Goal: Task Accomplishment & Management: Use online tool/utility

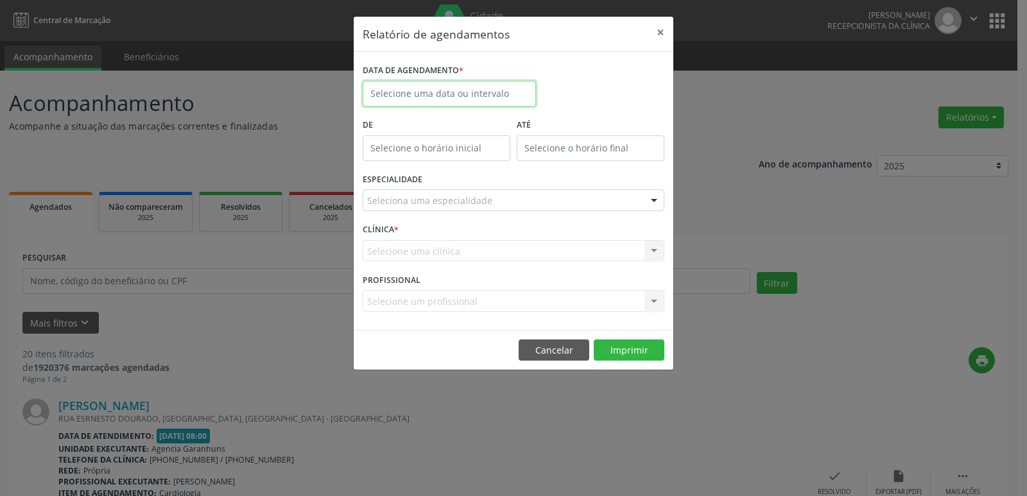
click at [487, 100] on input "text" at bounding box center [449, 94] width 173 height 26
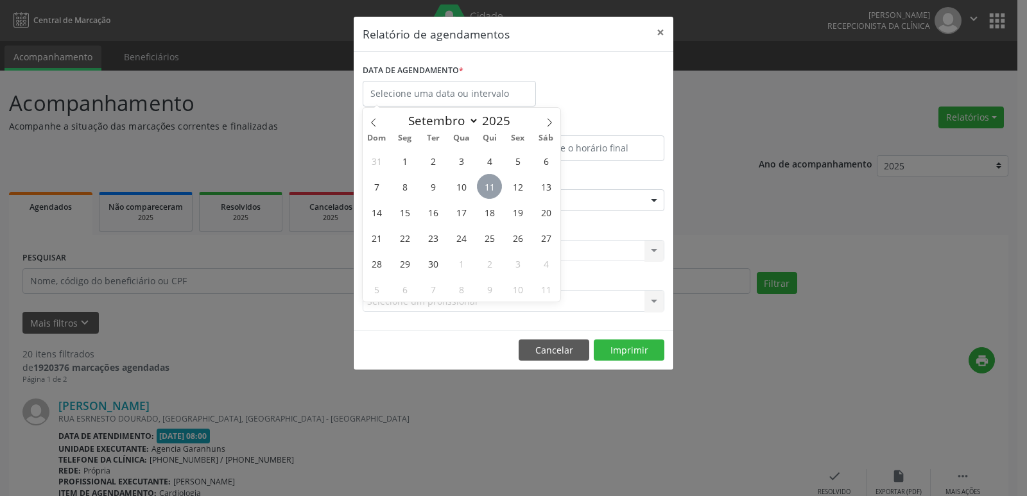
click at [491, 188] on span "11" at bounding box center [489, 186] width 25 height 25
type input "[DATE]"
click at [491, 188] on span "11" at bounding box center [489, 186] width 25 height 25
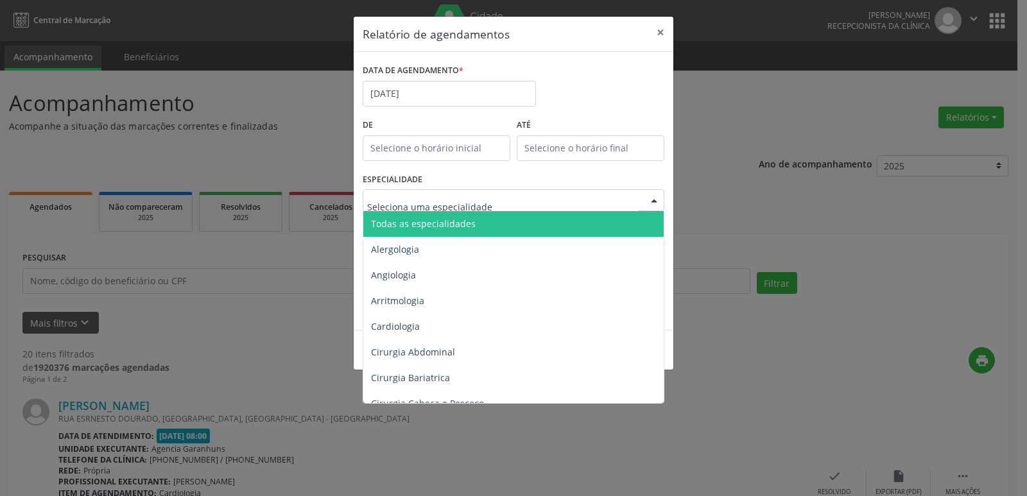
click at [496, 202] on div at bounding box center [514, 200] width 302 height 22
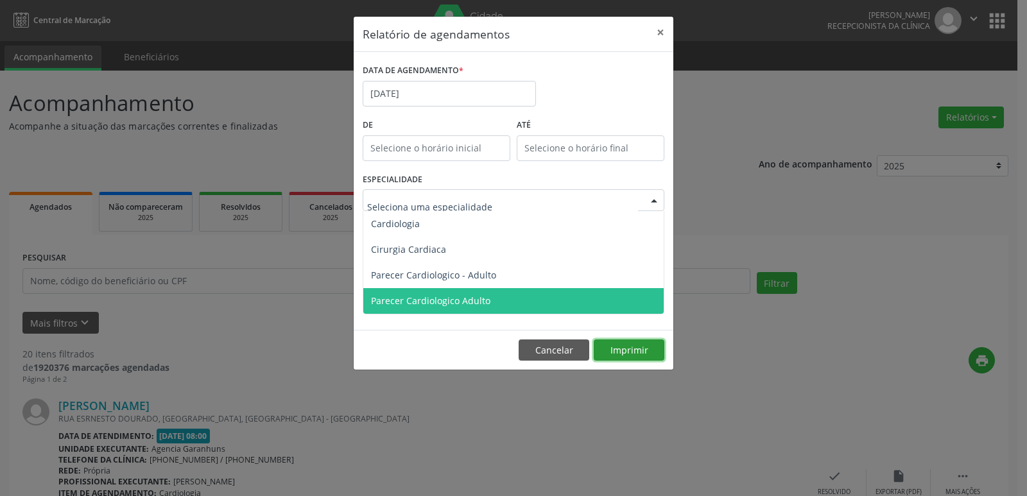
click at [623, 351] on div "Relatório de agendamentos × DATA DE AGENDAMENTO * [DATE] De ATÉ ESPECIALIDADE C…" at bounding box center [513, 193] width 321 height 355
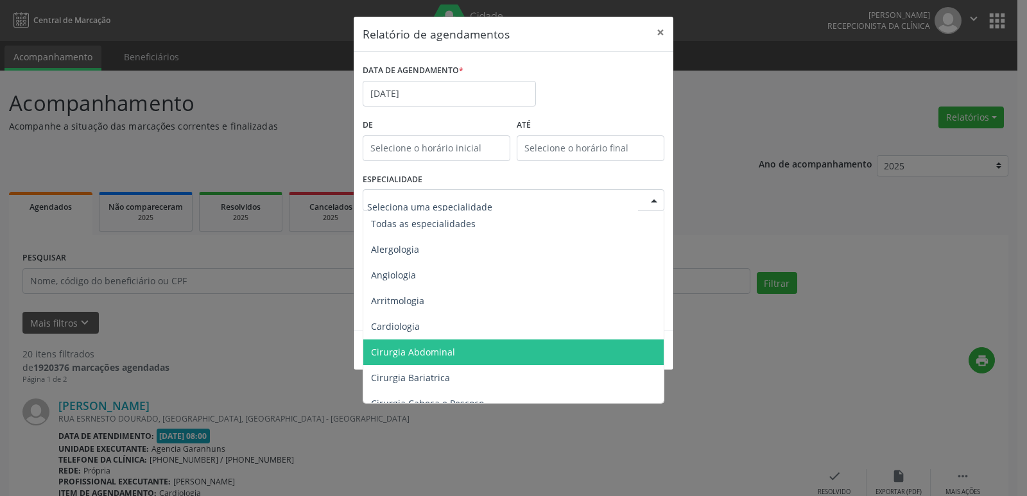
click at [514, 206] on div at bounding box center [514, 200] width 302 height 22
type input "card"
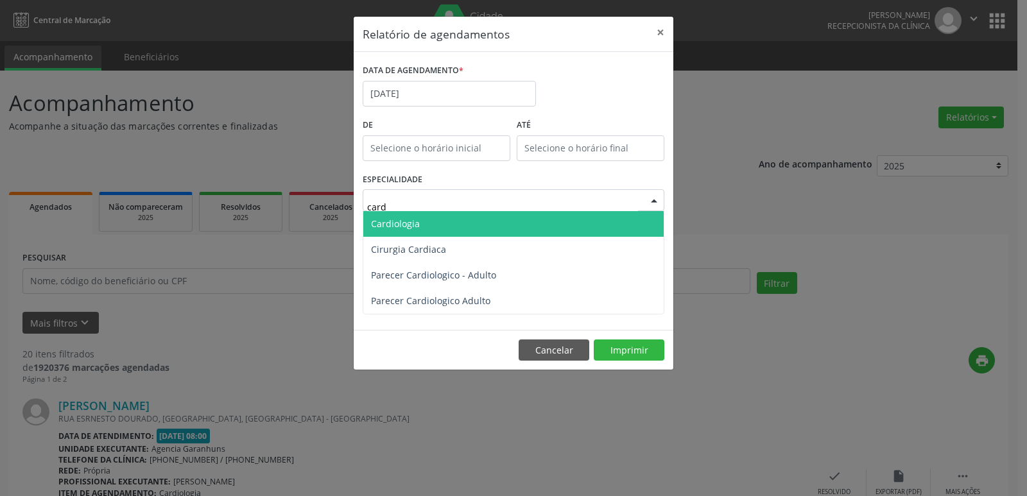
click at [461, 224] on span "Cardiologia" at bounding box center [513, 224] width 300 height 26
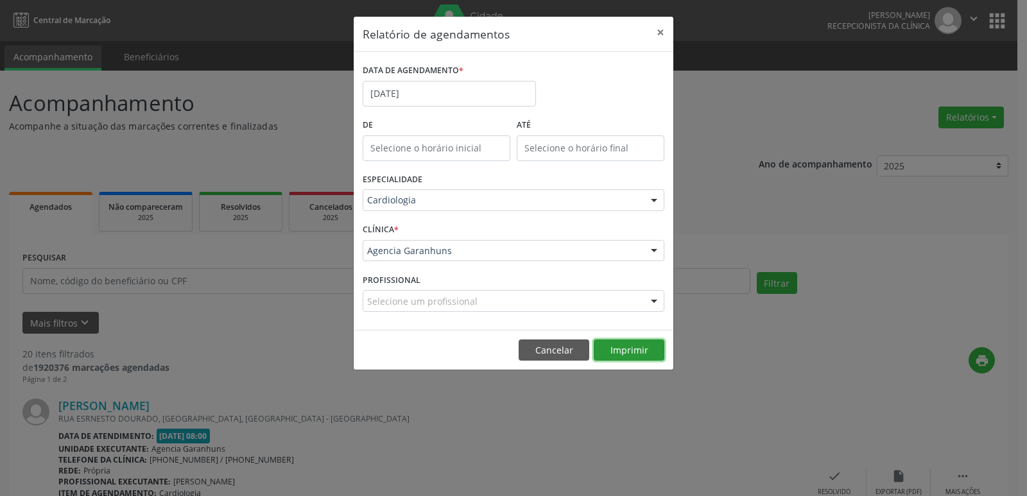
click at [623, 348] on button "Imprimir" at bounding box center [629, 351] width 71 height 22
